Goal: Information Seeking & Learning: Find specific page/section

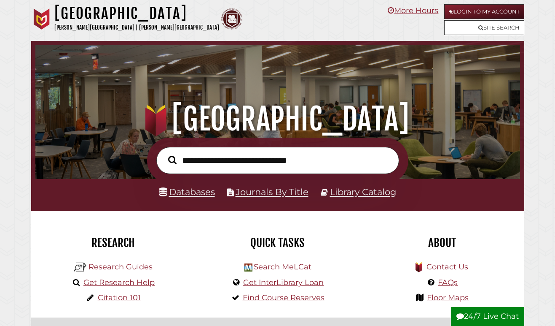
scroll to position [160, 481]
click at [471, 11] on link "Login to My Account" at bounding box center [484, 11] width 80 height 15
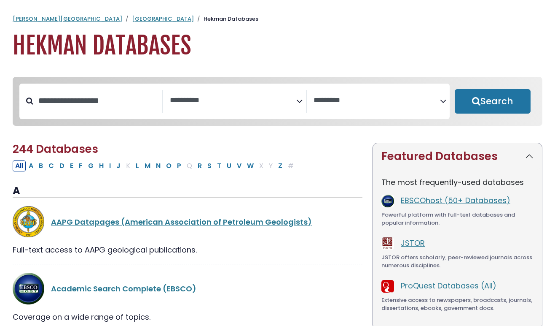
select select "Database Subject Filter"
select select "Database Vendors Filter"
click at [89, 96] on input "Search database by title or keyword" at bounding box center [97, 101] width 129 height 14
type input "**********"
click at [455, 89] on button "Search" at bounding box center [493, 101] width 76 height 24
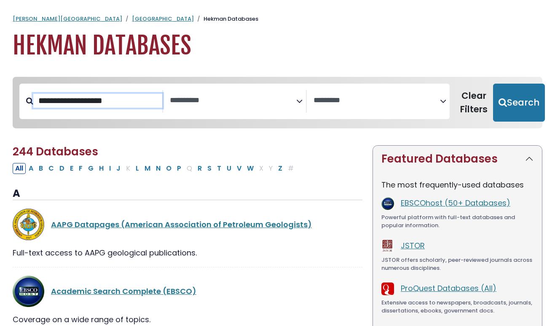
select select "Database Subject Filter"
select select "Database Vendors Filter"
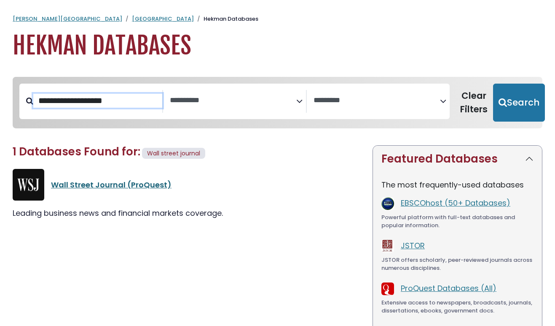
scroll to position [0, 0]
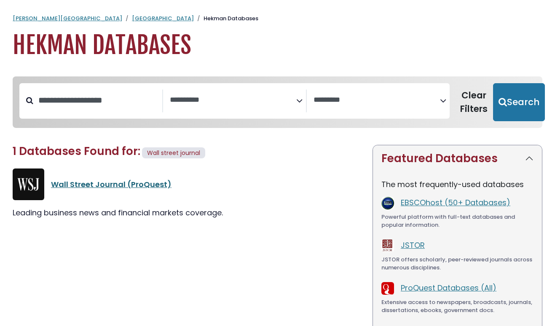
click at [92, 188] on link "Wall Street Journal (ProQuest)" at bounding box center [111, 184] width 121 height 11
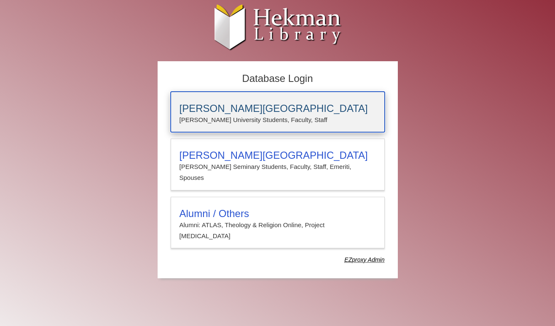
click at [229, 114] on p "Calvin University Students, Faculty, Staff" at bounding box center [278, 119] width 197 height 11
